Goal: Ask a question

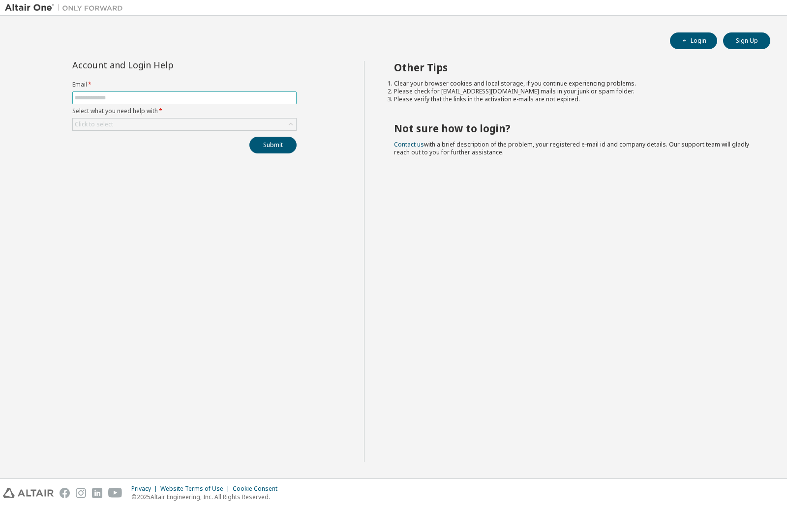
click at [117, 96] on input "text" at bounding box center [184, 98] width 219 height 8
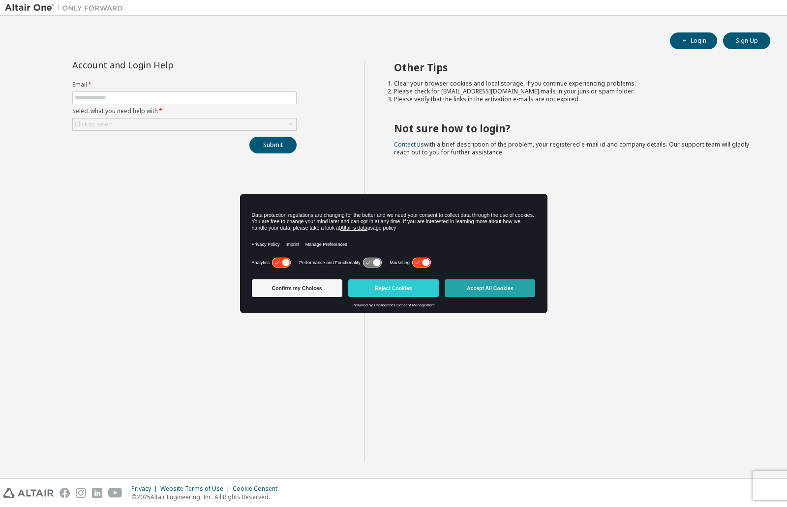
click at [505, 290] on button "Accept All Cookies" at bounding box center [490, 288] width 90 height 18
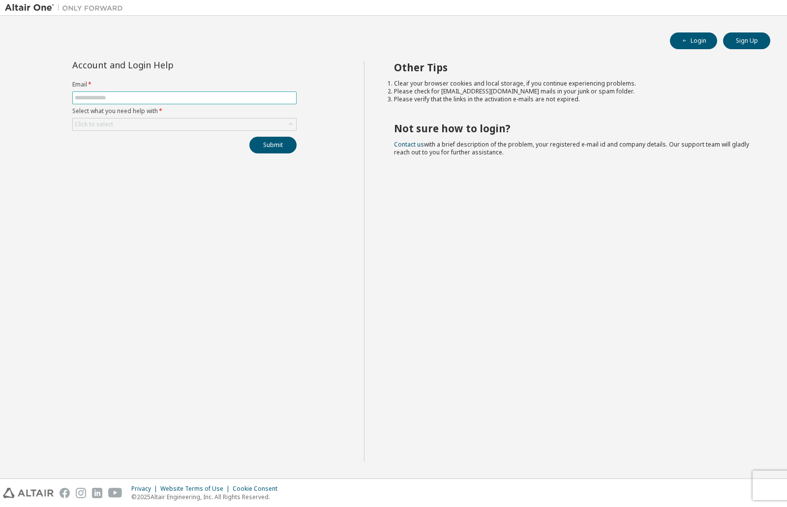
click at [111, 95] on input "text" at bounding box center [184, 98] width 219 height 8
click at [91, 99] on input "text" at bounding box center [184, 98] width 219 height 8
type input "**********"
click at [142, 124] on div "Click to select" at bounding box center [184, 125] width 223 height 12
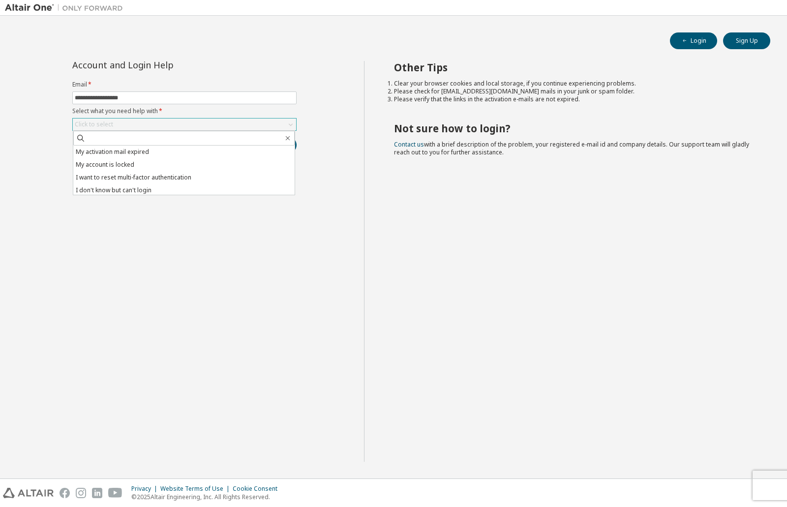
scroll to position [28, 0]
click at [188, 191] on li "I don't know but can't login" at bounding box center [183, 188] width 221 height 13
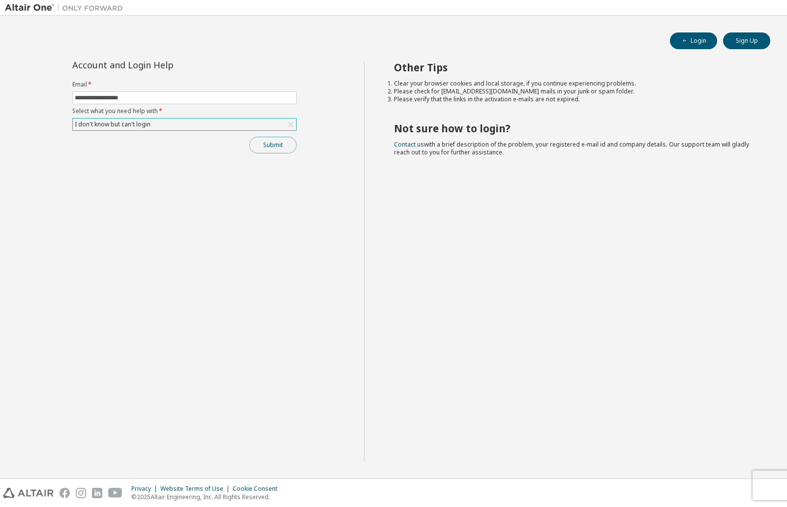
click at [260, 148] on button "Submit" at bounding box center [272, 145] width 47 height 17
click at [275, 142] on button "Submit" at bounding box center [272, 145] width 47 height 17
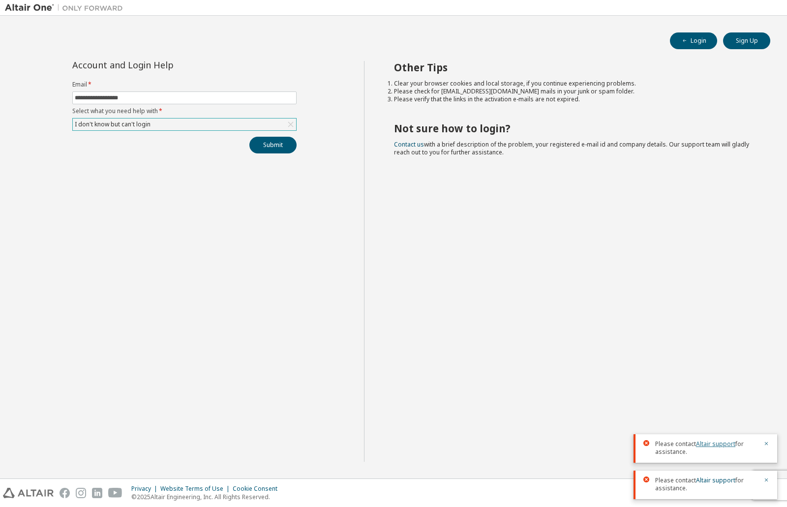
click at [719, 443] on link "Altair support" at bounding box center [715, 444] width 39 height 8
